Goal: Find specific page/section: Find specific page/section

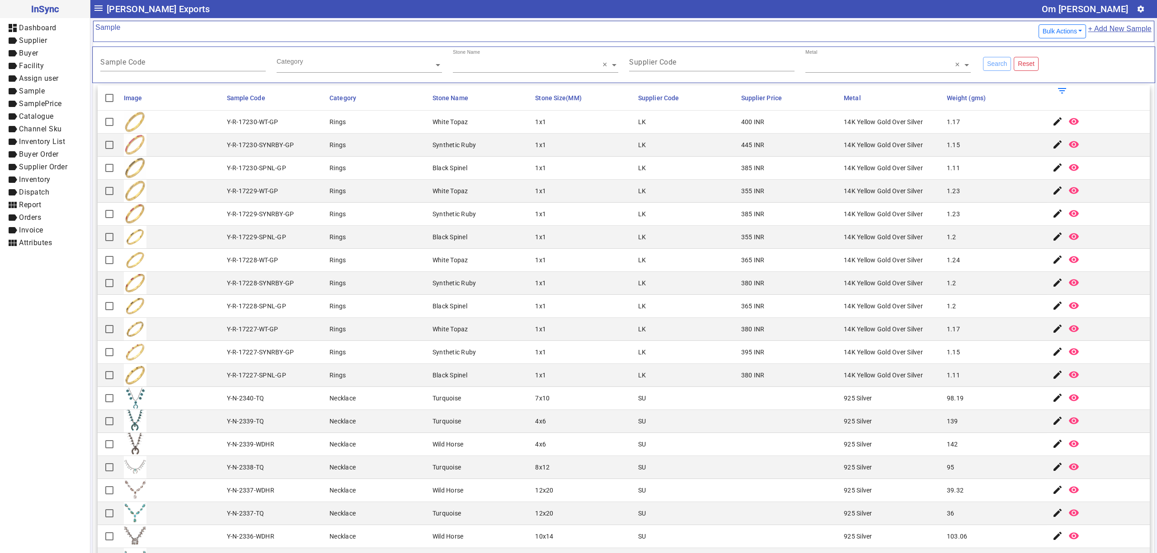
click at [270, 210] on mat-cell "Y-R-17229-SYNRBY-GP" at bounding box center [275, 214] width 103 height 23
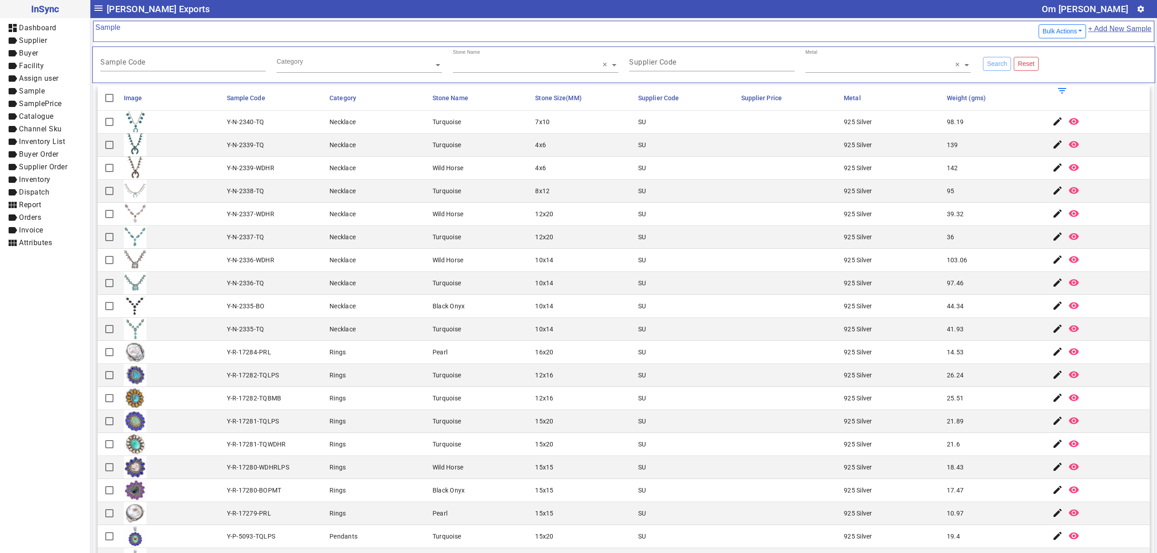
click at [914, 214] on mat-cell "925 Silver" at bounding box center [892, 214] width 103 height 23
click at [901, 204] on mat-cell "925 Silver" at bounding box center [892, 214] width 103 height 23
click at [298, 60] on div "Category" at bounding box center [290, 61] width 27 height 9
click at [171, 68] on input "Sample Code" at bounding box center [182, 64] width 165 height 8
click at [642, 433] on mat-cell "SU" at bounding box center [686, 421] width 103 height 23
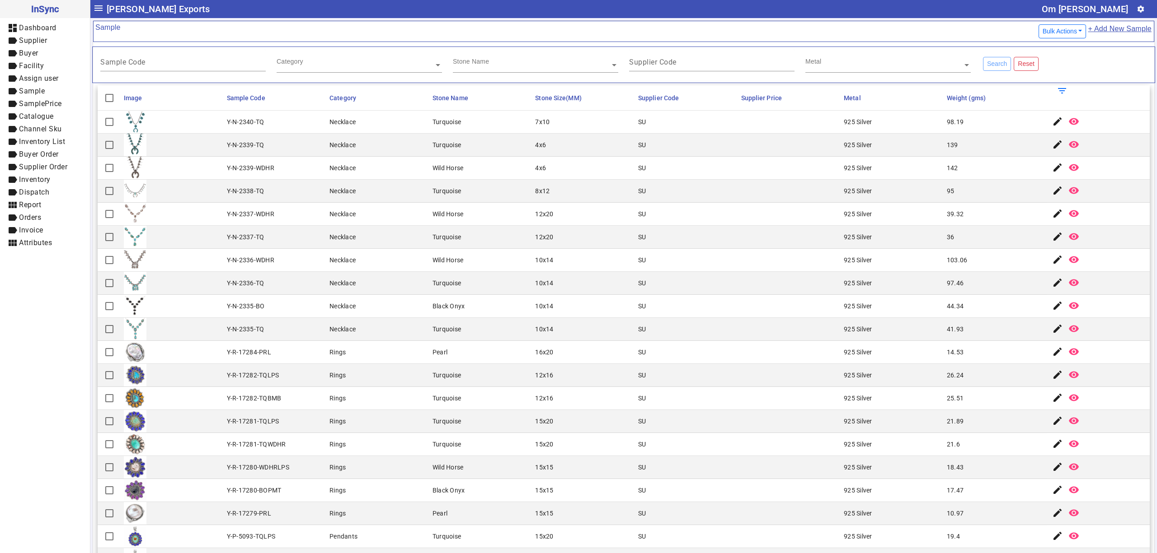
click at [841, 225] on mat-cell "925 Silver" at bounding box center [892, 214] width 103 height 23
click at [523, 376] on mat-cell "Turquoise" at bounding box center [481, 375] width 103 height 23
click at [878, 230] on mat-cell "925 Silver" at bounding box center [892, 237] width 103 height 23
